Goal: Download file/media

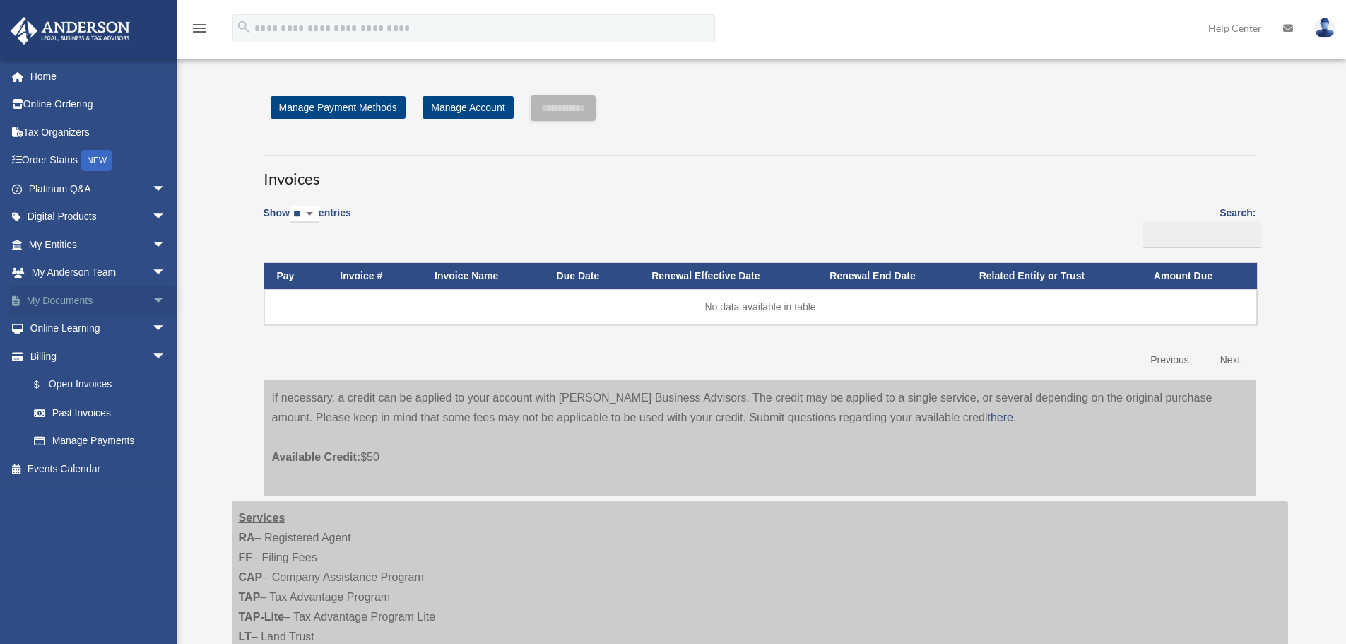
click at [56, 302] on link "My Documents arrow_drop_down" at bounding box center [98, 300] width 177 height 28
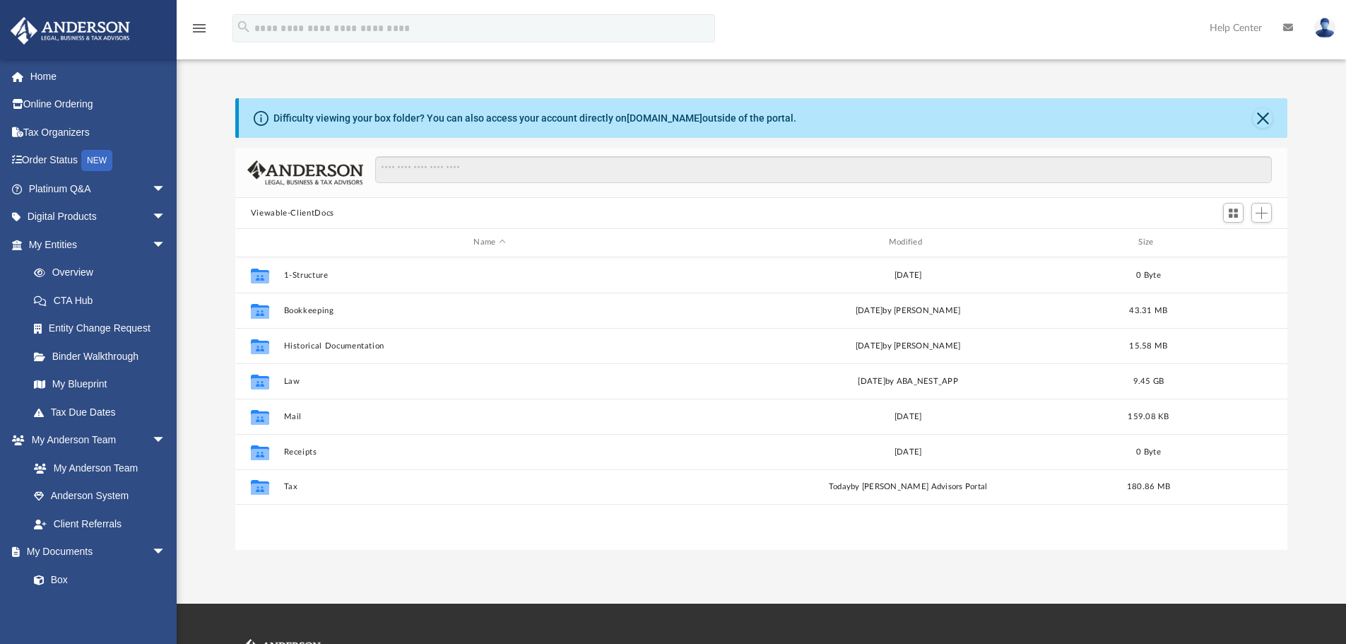
scroll to position [311, 1042]
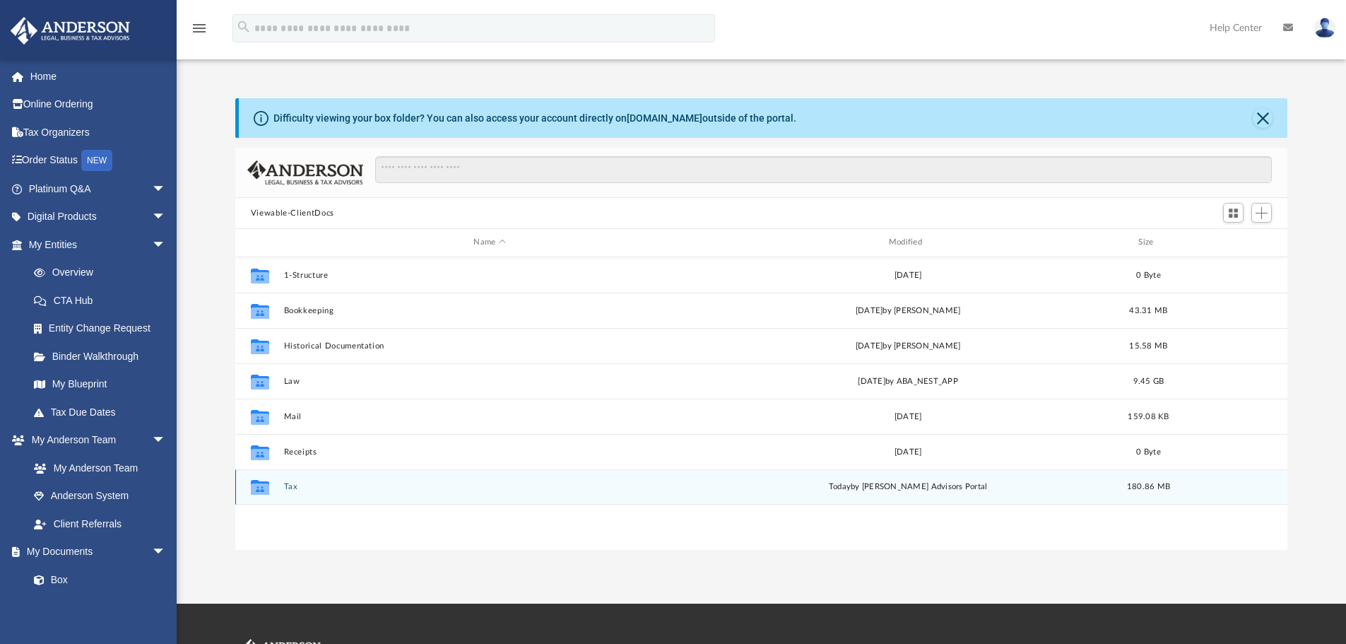
click at [291, 487] on button "Tax" at bounding box center [489, 486] width 412 height 9
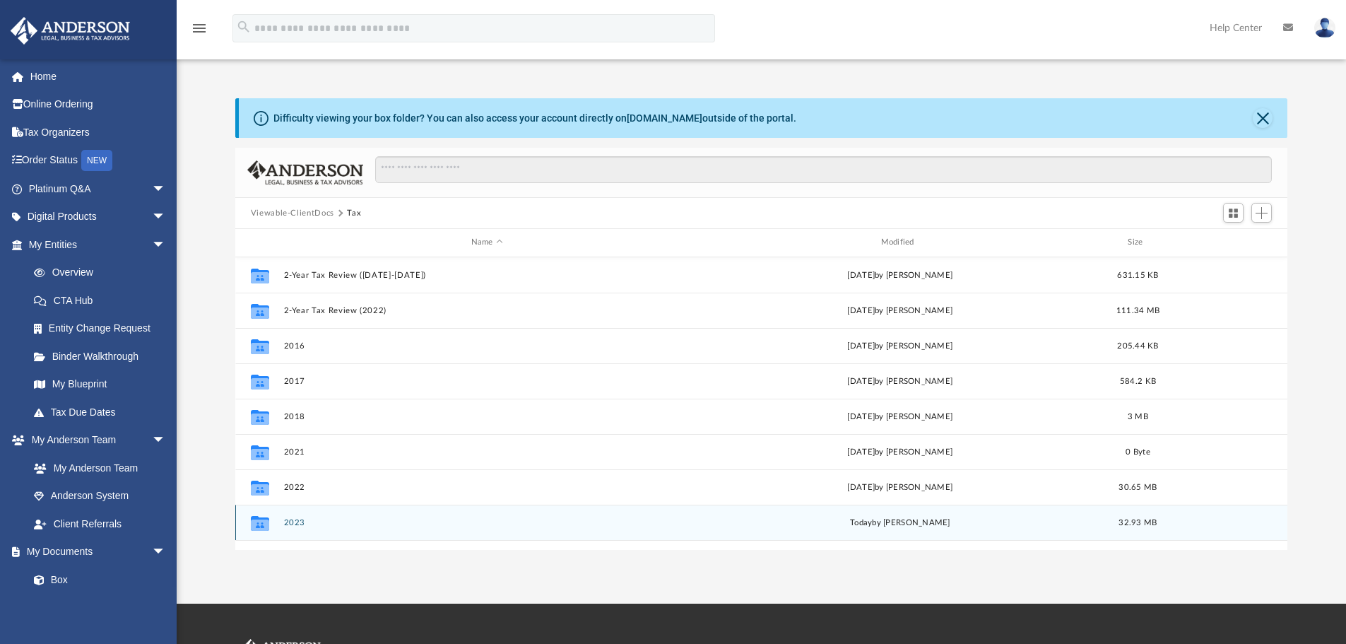
click at [295, 524] on button "2023" at bounding box center [486, 522] width 407 height 9
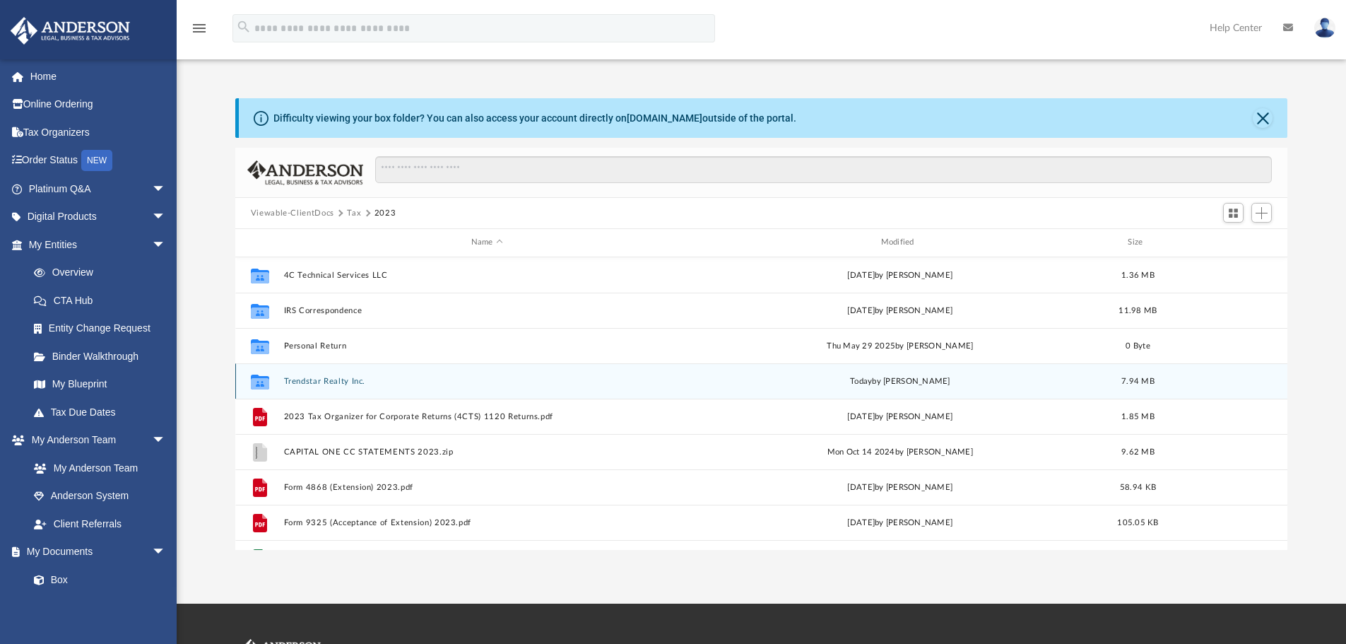
click at [310, 377] on button "Trendstar Realty Inc." at bounding box center [486, 381] width 407 height 9
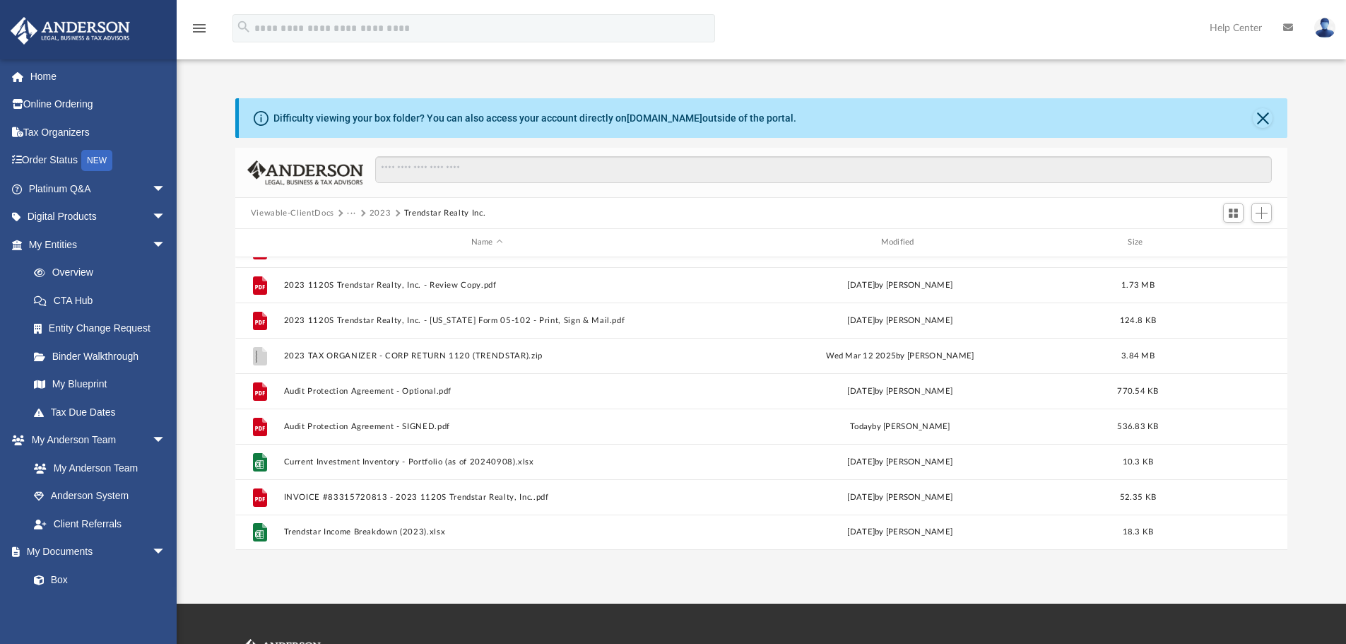
scroll to position [0, 0]
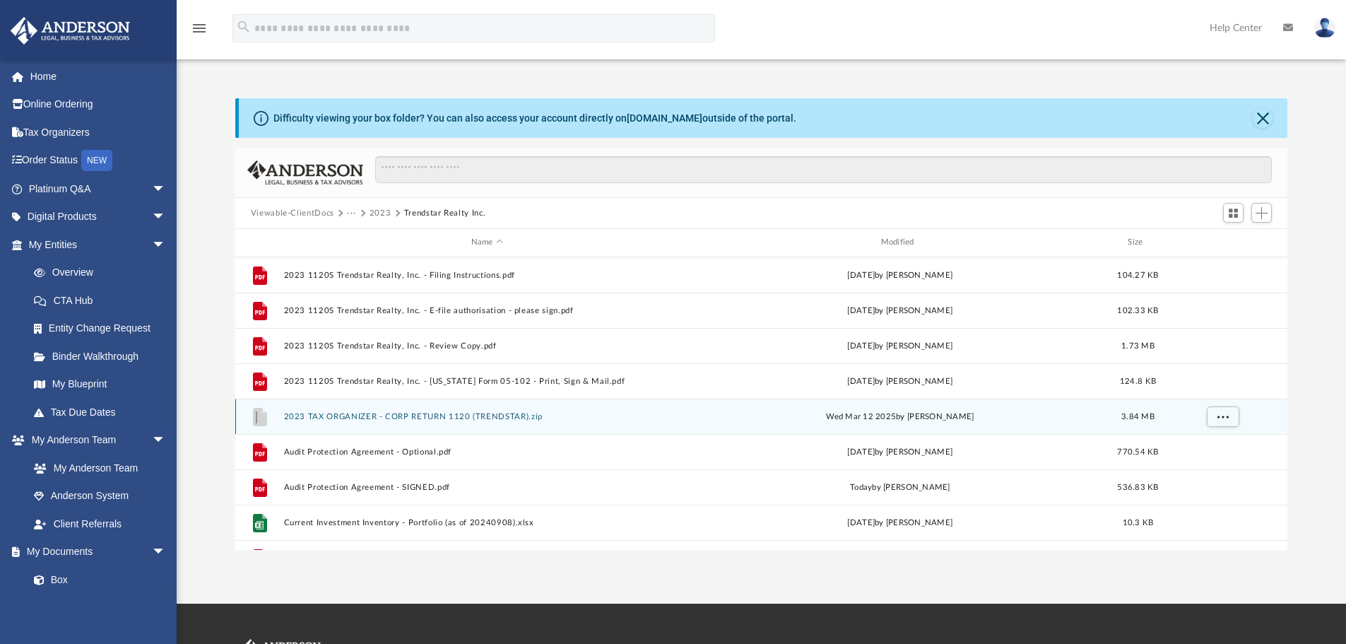
click at [422, 417] on button "2023 TAX ORGANIZER - CORP RETURN 1120 (TRENDSTAR).zip" at bounding box center [486, 416] width 407 height 9
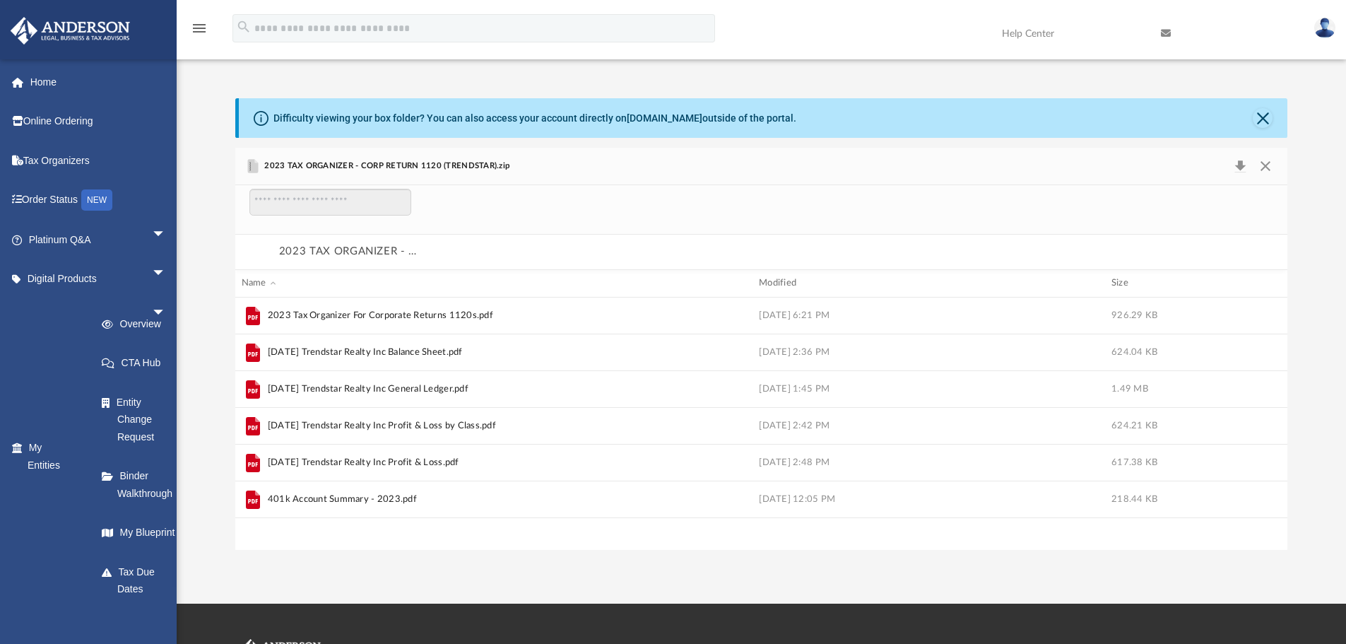
scroll to position [270, 1042]
click at [313, 251] on button "2023 TAX ORGANIZER - CORP RETURN 1120 (TRENDSTAR).zip" at bounding box center [349, 251] width 141 height 18
click at [1267, 163] on button "Close" at bounding box center [1265, 166] width 25 height 20
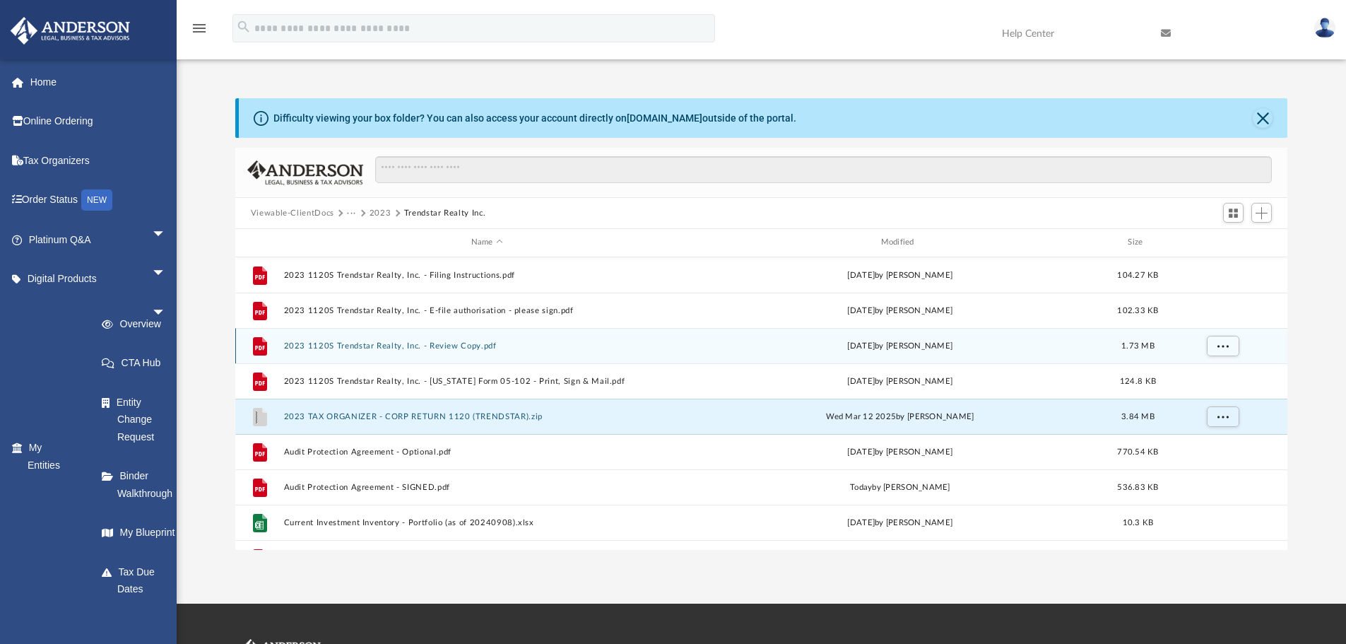
click at [432, 346] on button "2023 1120S Trendstar Realty, Inc. - Review Copy.pdf" at bounding box center [486, 345] width 407 height 9
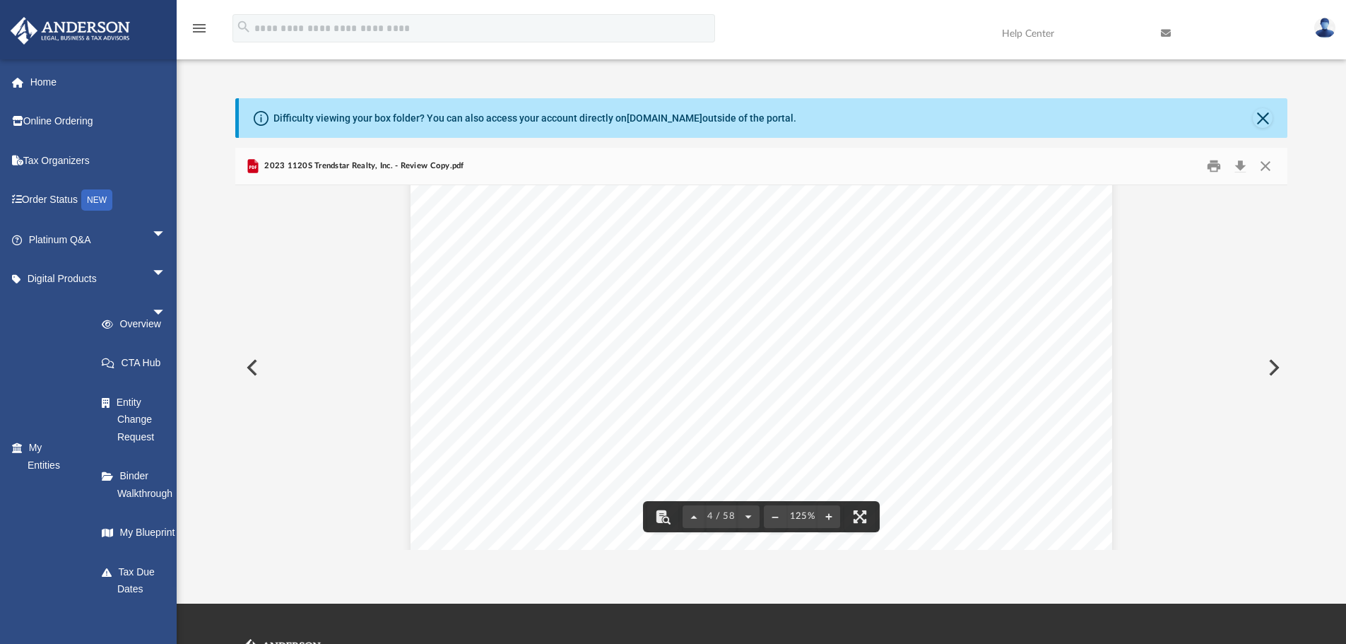
scroll to position [3463, 0]
click at [661, 514] on button "File preview" at bounding box center [662, 516] width 31 height 31
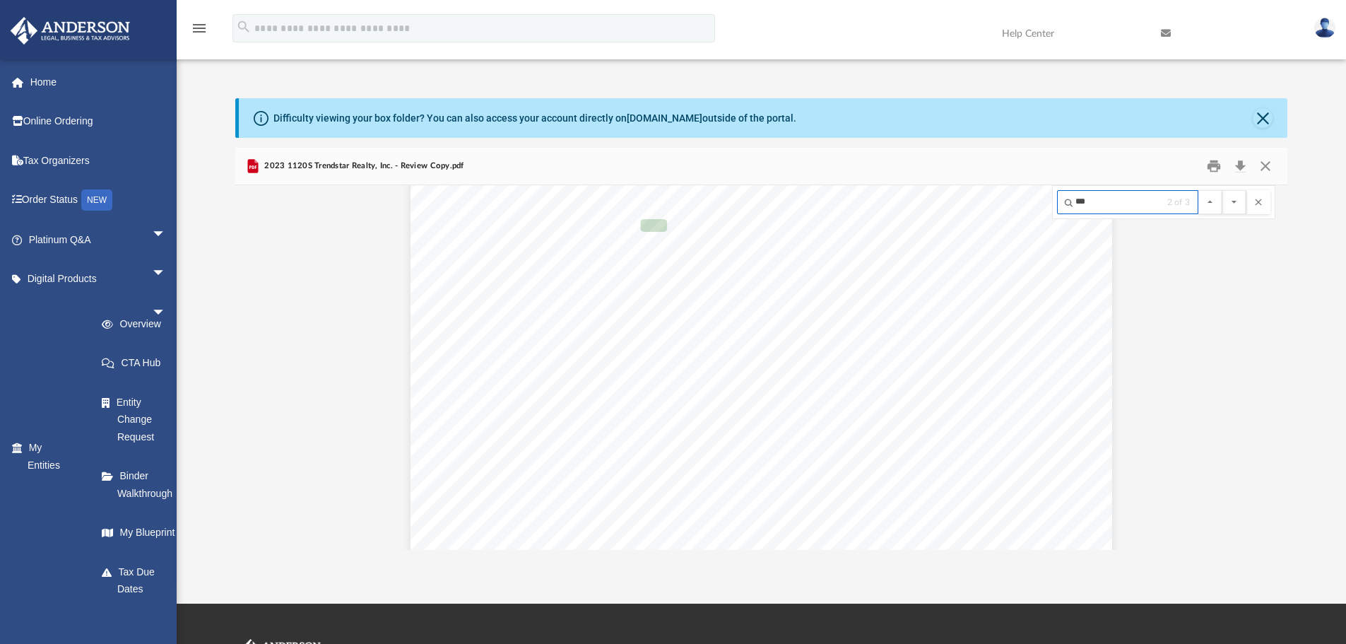
type input "***"
click at [1223, 190] on button "File preview" at bounding box center [1235, 202] width 24 height 24
